Goal: Information Seeking & Learning: Learn about a topic

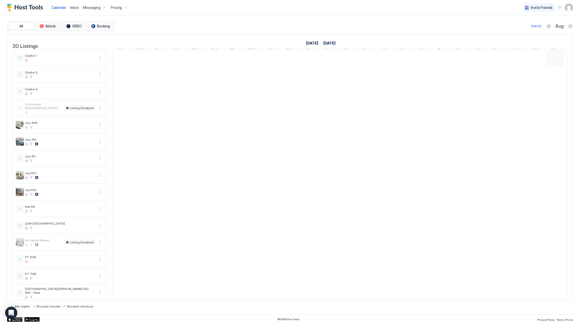
scroll to position [0, 282]
click at [109, 7] on div "Pricing" at bounding box center [119, 7] width 21 height 9
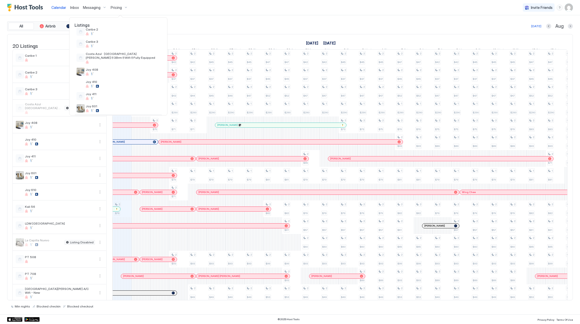
scroll to position [68, 0]
click at [126, 84] on span "Joy 610" at bounding box center [123, 83] width 74 height 4
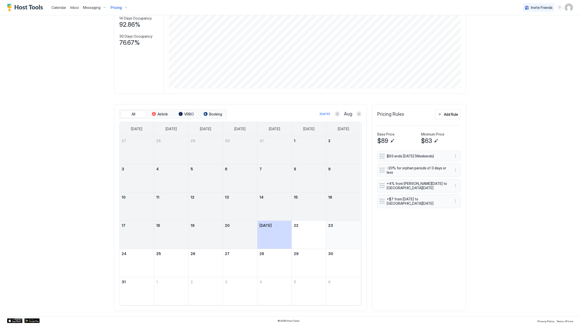
scroll to position [69, 0]
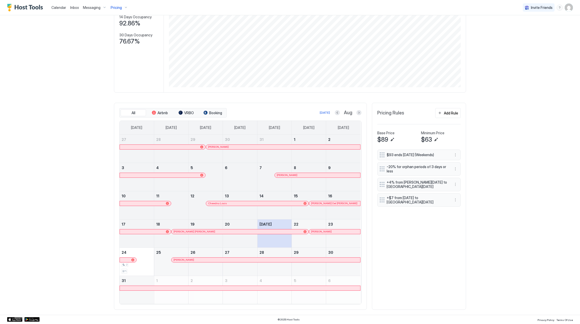
click at [204, 233] on div at bounding box center [206, 232] width 4 height 4
click at [322, 232] on div at bounding box center [324, 232] width 4 height 4
click at [274, 230] on div "[PERSON_NAME] [PERSON_NAME]" at bounding box center [237, 231] width 128 height 3
click at [327, 231] on div at bounding box center [329, 232] width 4 height 4
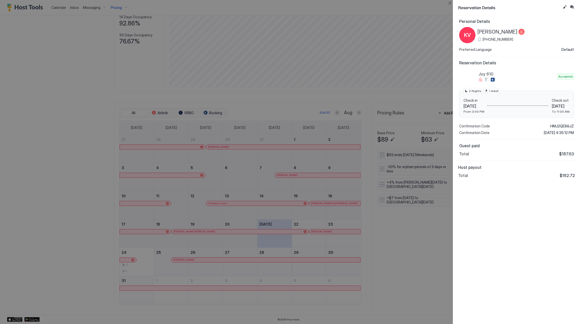
click at [326, 202] on div at bounding box center [290, 162] width 580 height 324
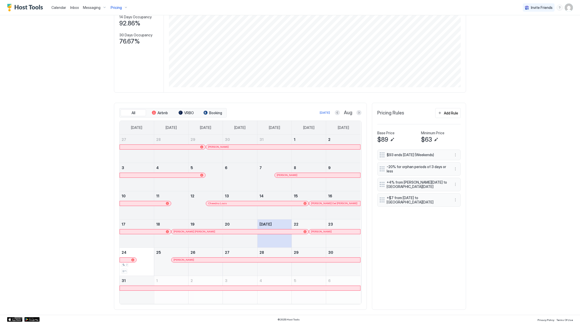
click at [199, 259] on div at bounding box center [201, 260] width 4 height 4
click at [358, 114] on div "Aug" at bounding box center [348, 113] width 27 height 6
click at [357, 113] on button "Next month" at bounding box center [358, 112] width 5 height 5
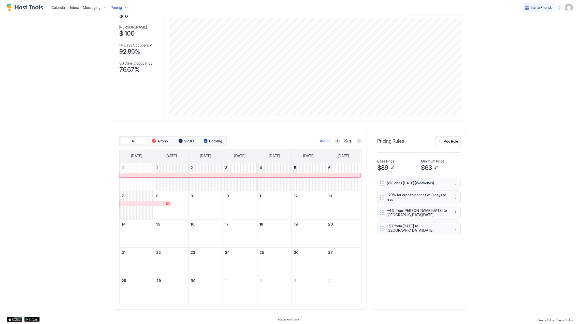
scroll to position [41, 0]
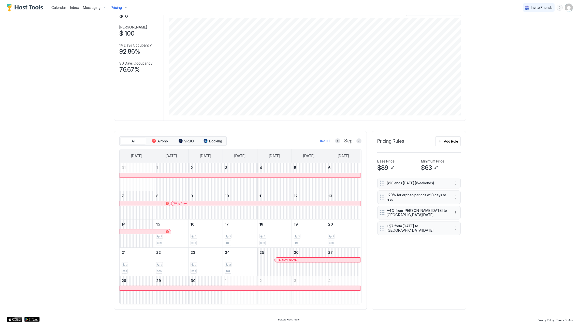
click at [285, 202] on div at bounding box center [287, 203] width 4 height 4
click at [302, 260] on div at bounding box center [304, 260] width 4 height 4
click at [353, 140] on div "Sep" at bounding box center [348, 141] width 26 height 6
click at [357, 139] on button "Next month" at bounding box center [358, 140] width 5 height 5
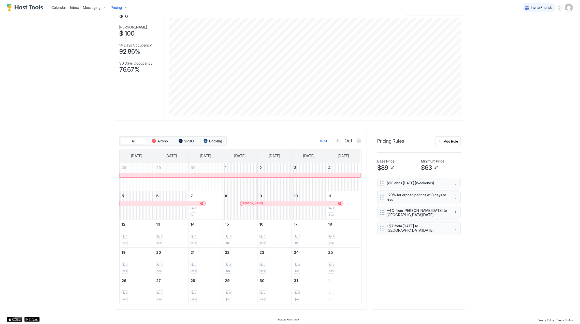
click at [336, 142] on button "Previous month" at bounding box center [337, 140] width 5 height 5
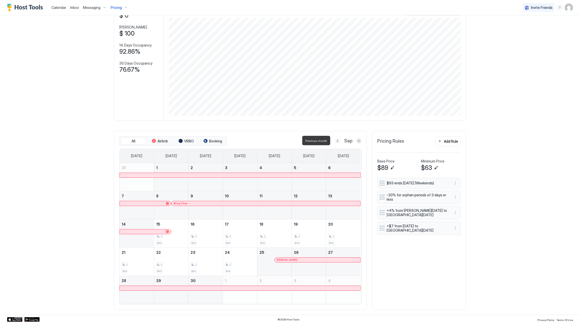
click at [336, 142] on button "Previous month" at bounding box center [337, 140] width 5 height 5
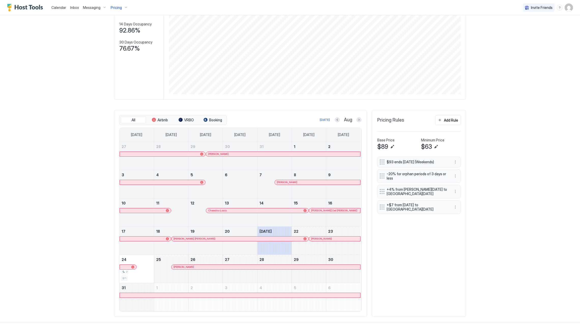
scroll to position [69, 0]
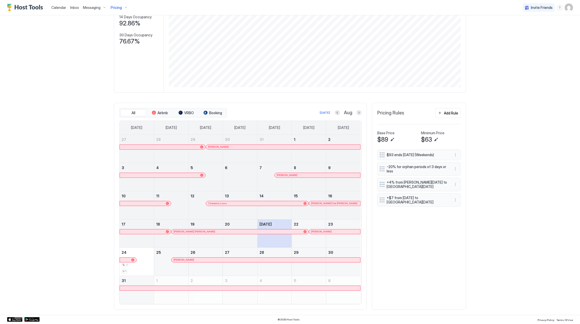
click at [236, 258] on div "[PERSON_NAME]" at bounding box center [265, 259] width 185 height 3
